Goal: Information Seeking & Learning: Learn about a topic

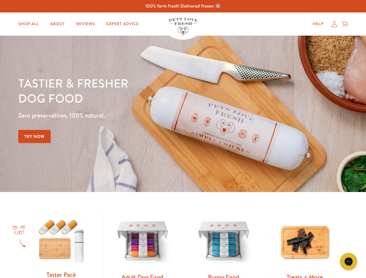
click at [183, 139] on div "Tastier & fresher dog food Zero preservatives. 100% natural. Try Now" at bounding box center [128, 114] width 220 height 77
click at [349, 262] on icon "Gorgias live chat" at bounding box center [349, 262] width 6 height 6
